Goal: Task Accomplishment & Management: Manage account settings

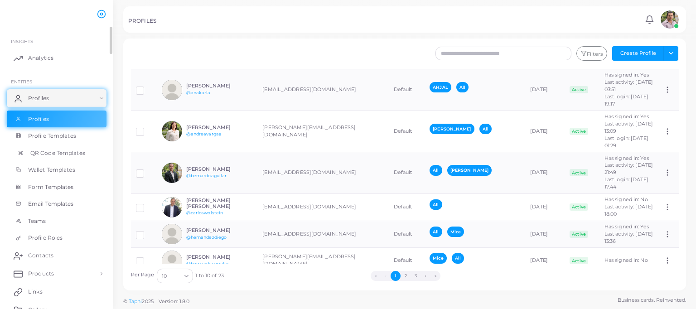
scroll to position [106, 0]
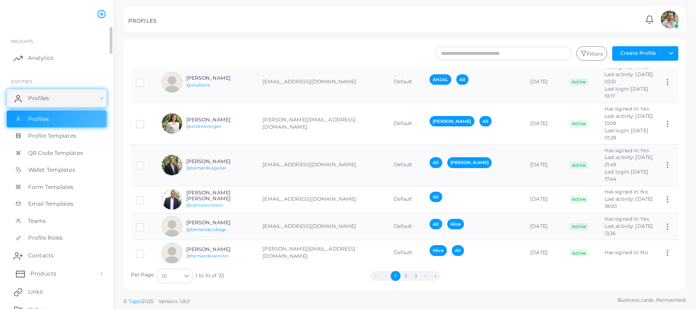
click at [50, 274] on span "Products" at bounding box center [43, 274] width 26 height 8
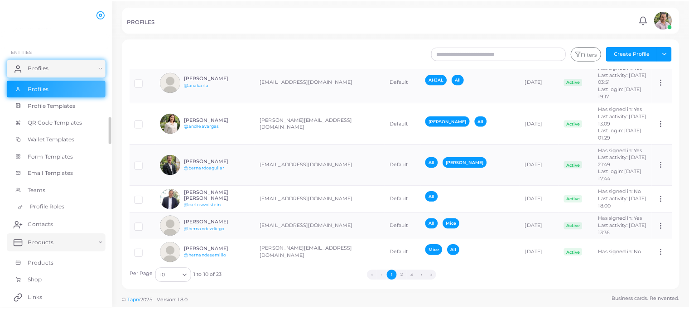
scroll to position [45, 0]
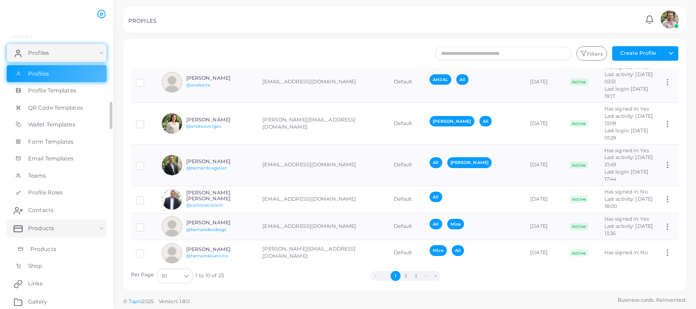
click at [46, 247] on span "Products" at bounding box center [43, 249] width 26 height 8
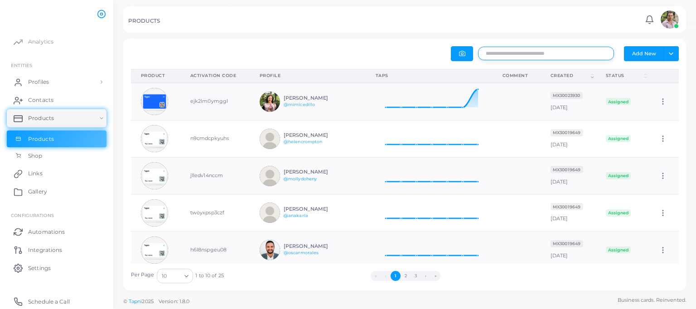
click at [505, 54] on input "text" at bounding box center [546, 54] width 136 height 14
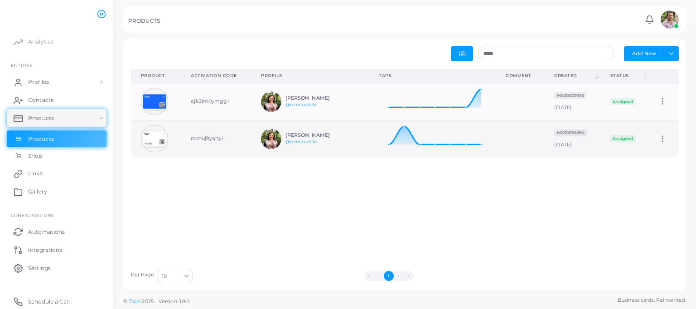
click at [658, 140] on icon at bounding box center [662, 139] width 8 height 8
click at [662, 149] on span "Edit" at bounding box center [659, 150] width 10 height 7
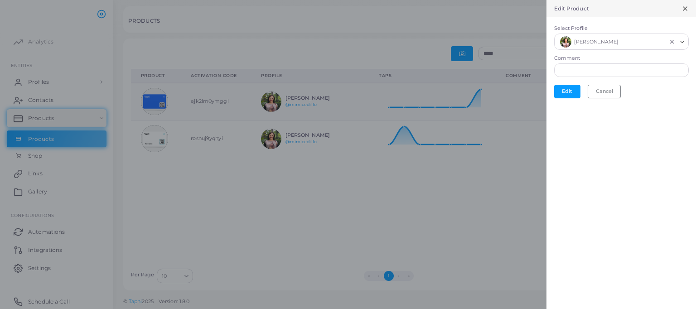
click at [672, 39] on icon "Clear Selected" at bounding box center [672, 42] width 6 height 6
click at [567, 87] on button "Edit" at bounding box center [567, 89] width 26 height 14
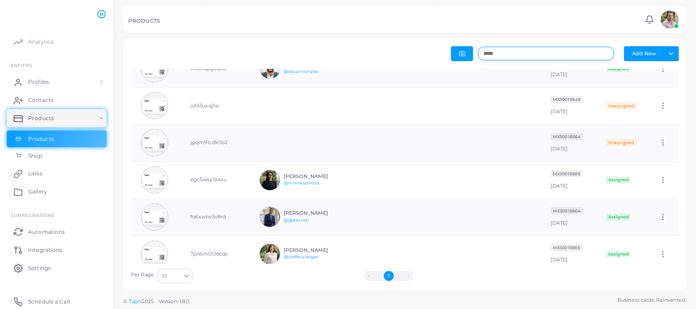
click at [601, 56] on input "*****" at bounding box center [546, 54] width 136 height 14
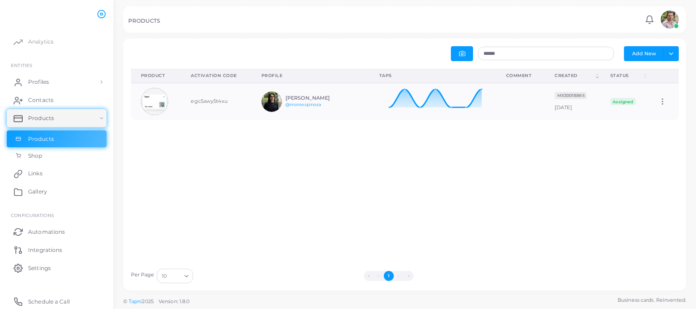
click at [585, 45] on div "****** Add New Toggle dropdown Export to XLSX Product (Click to clear sorting) …" at bounding box center [404, 165] width 563 height 252
click at [546, 58] on input "******" at bounding box center [546, 54] width 136 height 14
type input "*"
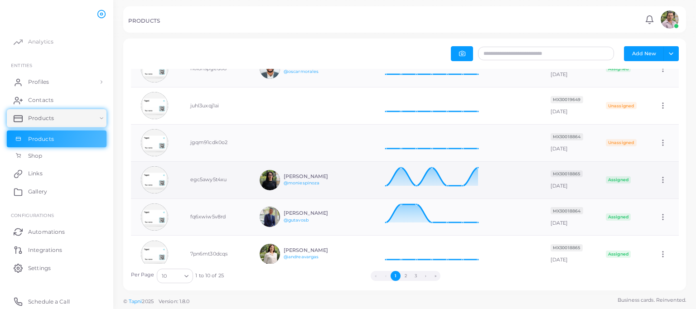
click at [664, 177] on circle at bounding box center [663, 177] width 1 height 1
click at [662, 185] on span "Edit" at bounding box center [659, 188] width 10 height 7
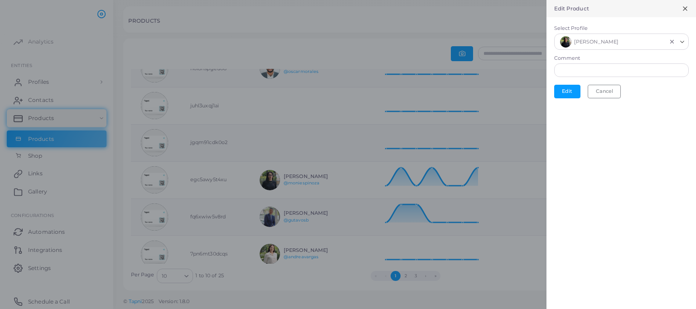
click at [672, 44] on icon "Clear Selected" at bounding box center [672, 42] width 6 height 6
click at [565, 87] on button "Edit" at bounding box center [567, 89] width 26 height 14
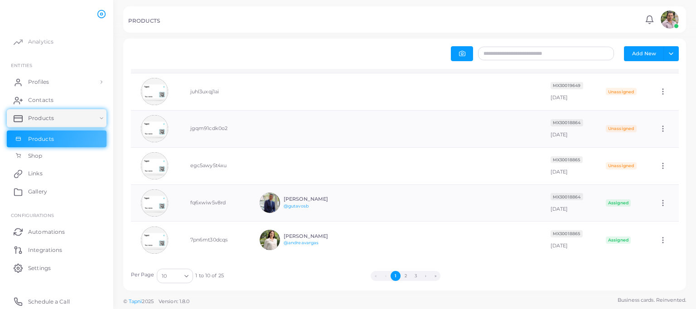
scroll to position [201, 0]
click at [406, 276] on button "2" at bounding box center [406, 276] width 10 height 10
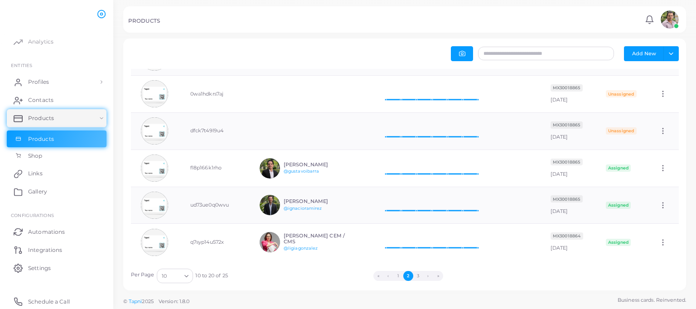
scroll to position [194, 0]
click at [417, 275] on button "3" at bounding box center [418, 276] width 10 height 10
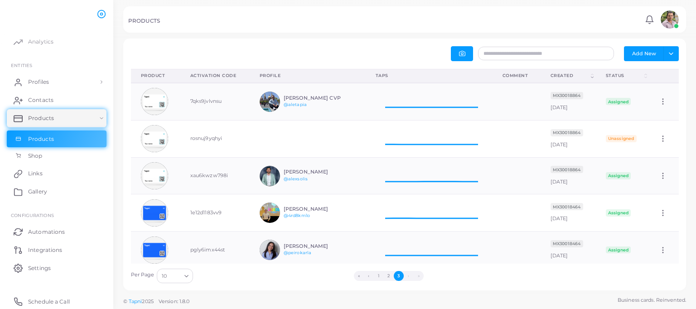
scroll to position [7, 7]
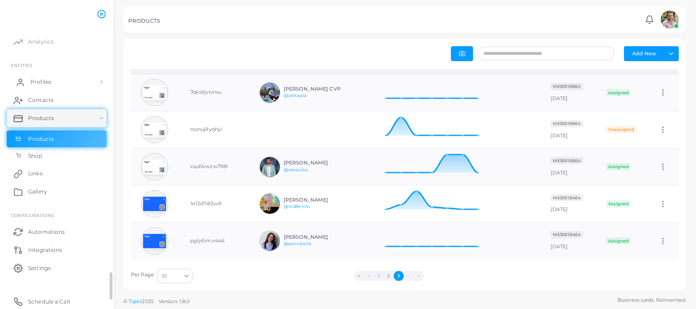
click at [49, 75] on link "Profiles" at bounding box center [57, 82] width 100 height 18
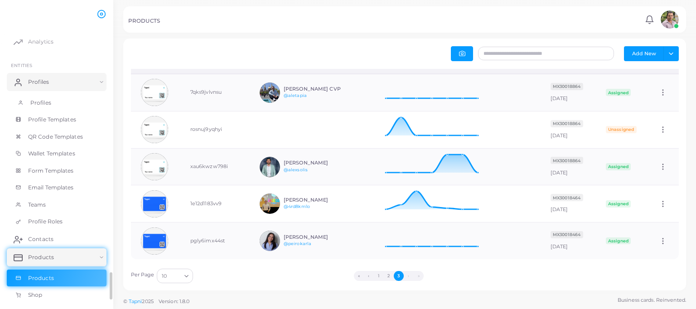
click at [33, 96] on link "Profiles" at bounding box center [57, 102] width 100 height 17
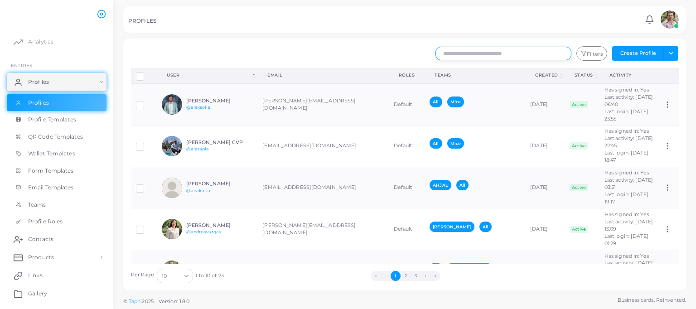
click at [509, 54] on input "text" at bounding box center [503, 54] width 136 height 14
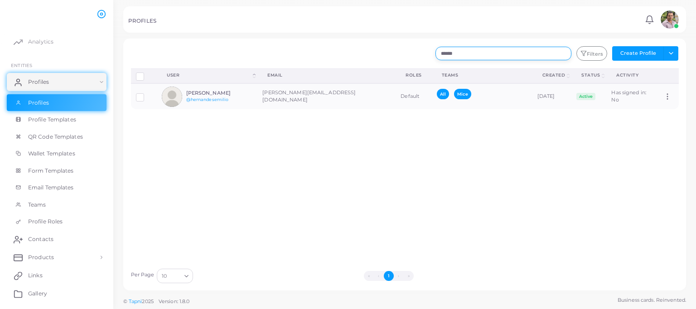
click at [509, 54] on input "******" at bounding box center [503, 54] width 136 height 14
type input "*****"
